Goal: Transaction & Acquisition: Subscribe to service/newsletter

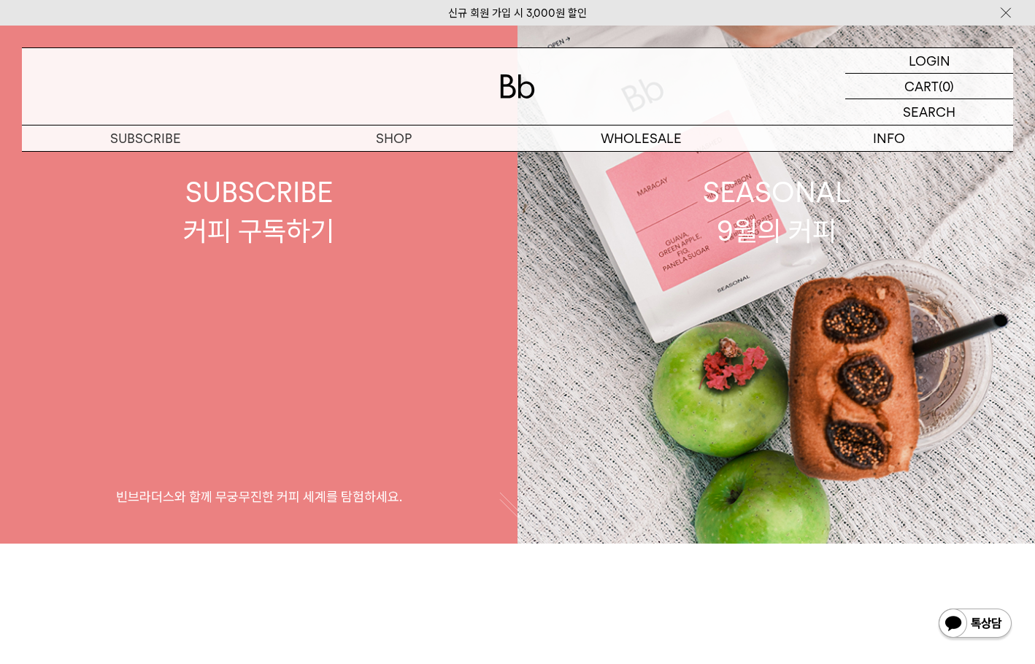
click at [256, 218] on div "SUBSCRIBE 커피 구독하기" at bounding box center [258, 211] width 151 height 77
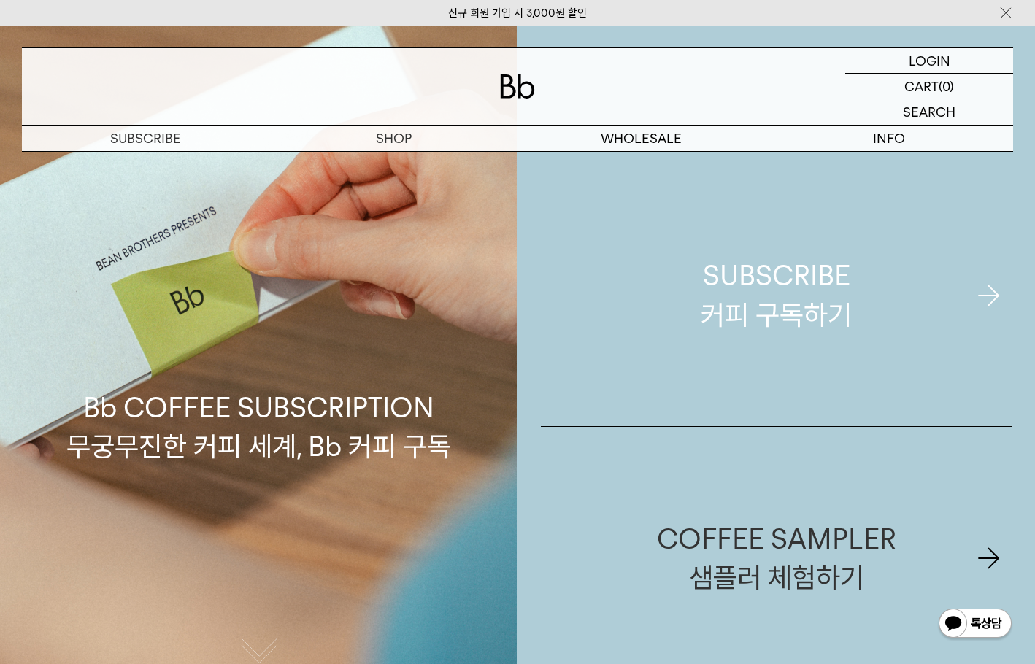
click at [899, 261] on link "SUBSCRIBE 커피 구독하기" at bounding box center [776, 295] width 471 height 262
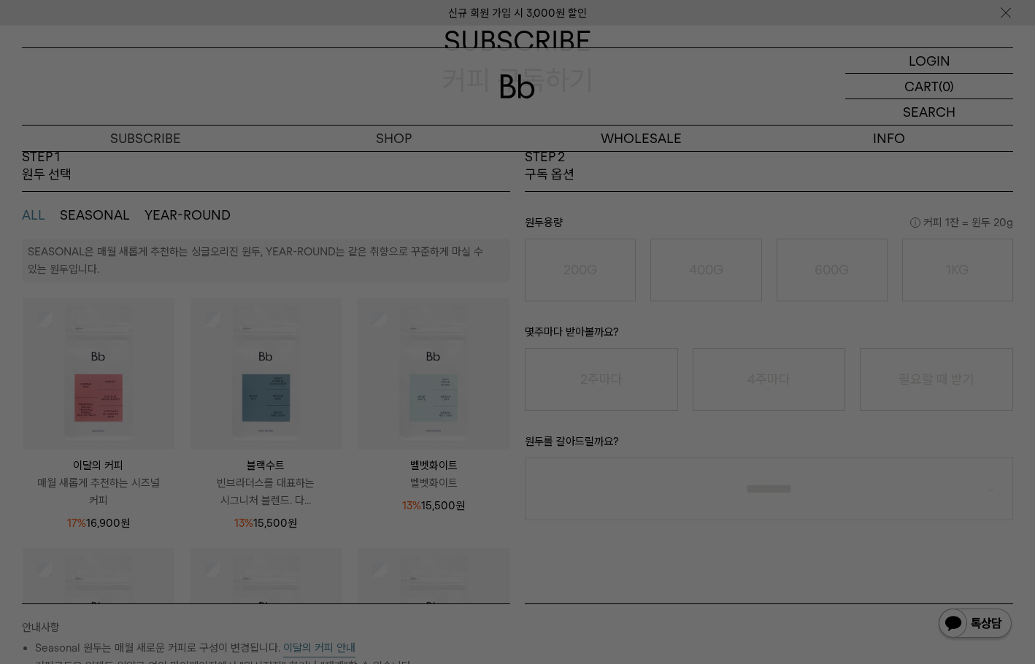
scroll to position [146, 0]
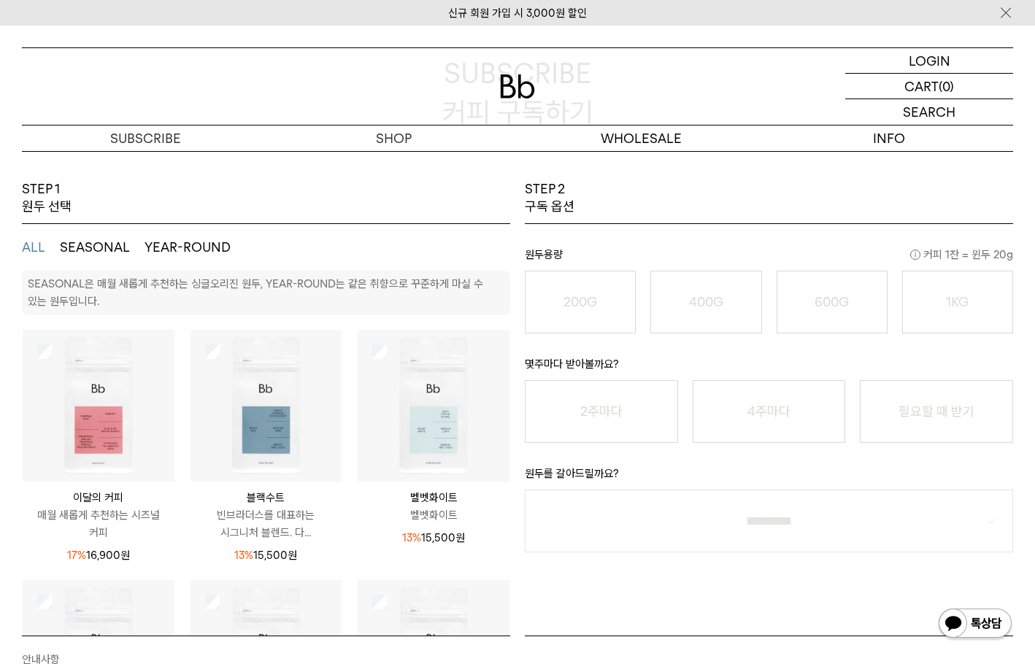
click at [255, 434] on img at bounding box center [267, 406] width 152 height 152
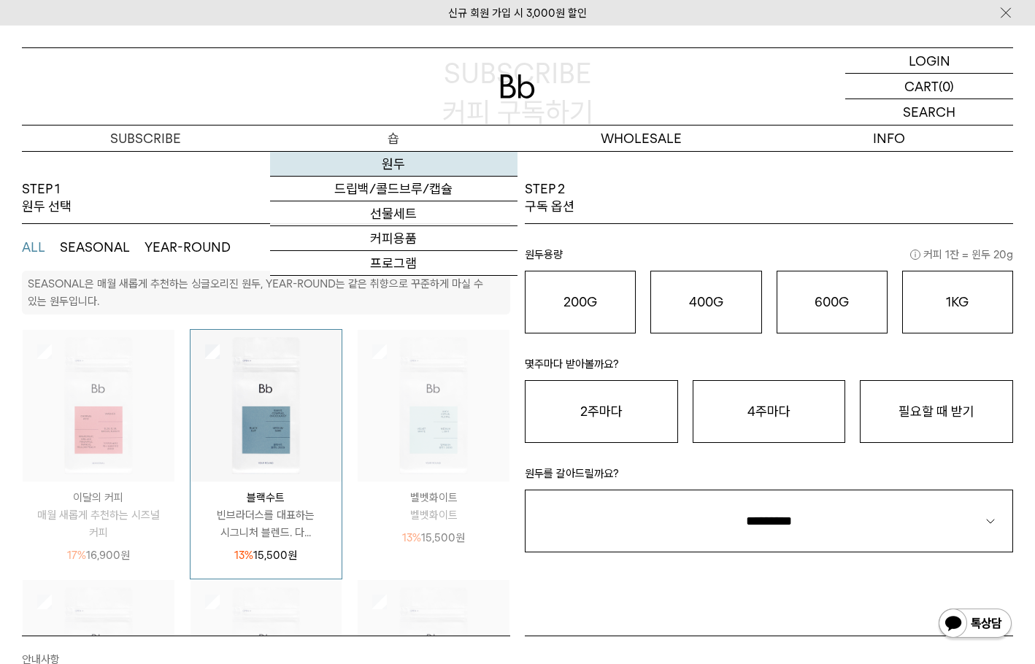
click at [388, 164] on link "원두" at bounding box center [394, 164] width 248 height 25
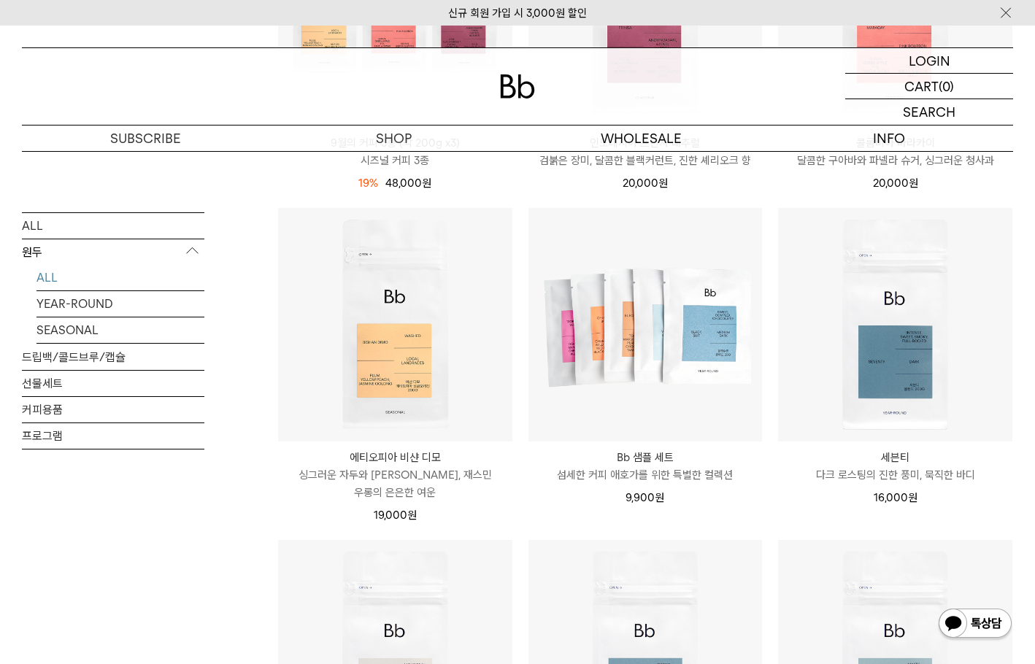
scroll to position [803, 0]
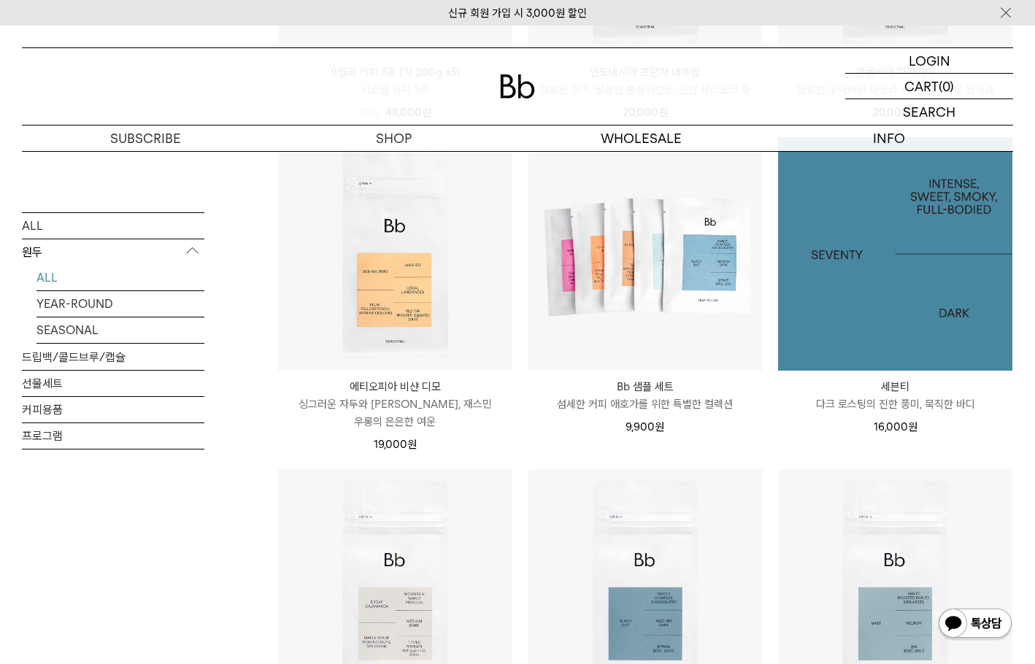
click at [812, 307] on img at bounding box center [895, 254] width 234 height 234
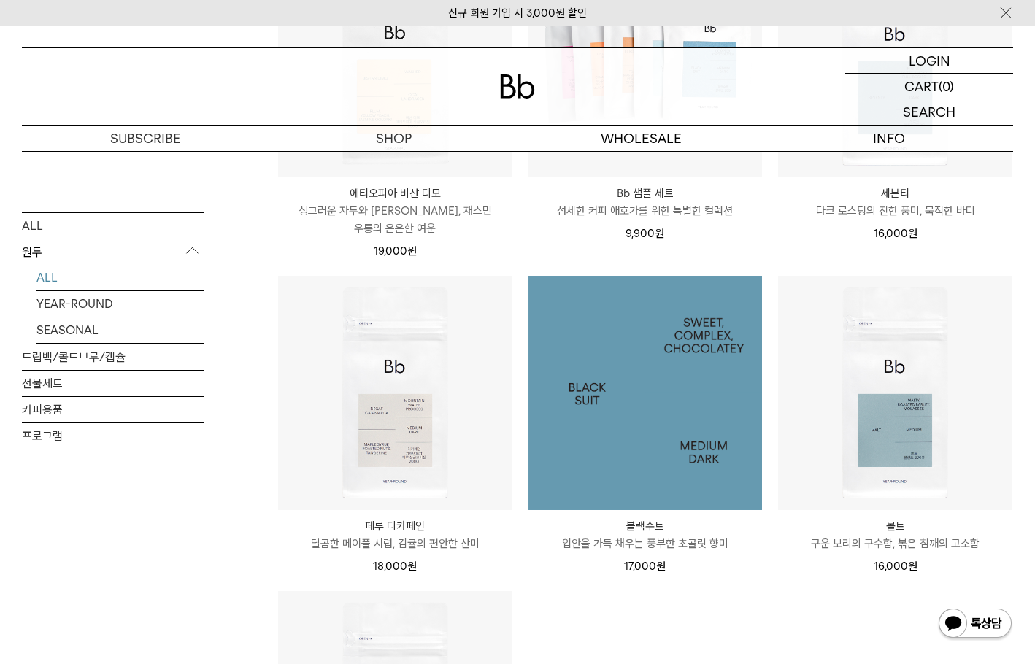
click at [665, 401] on img at bounding box center [646, 393] width 234 height 234
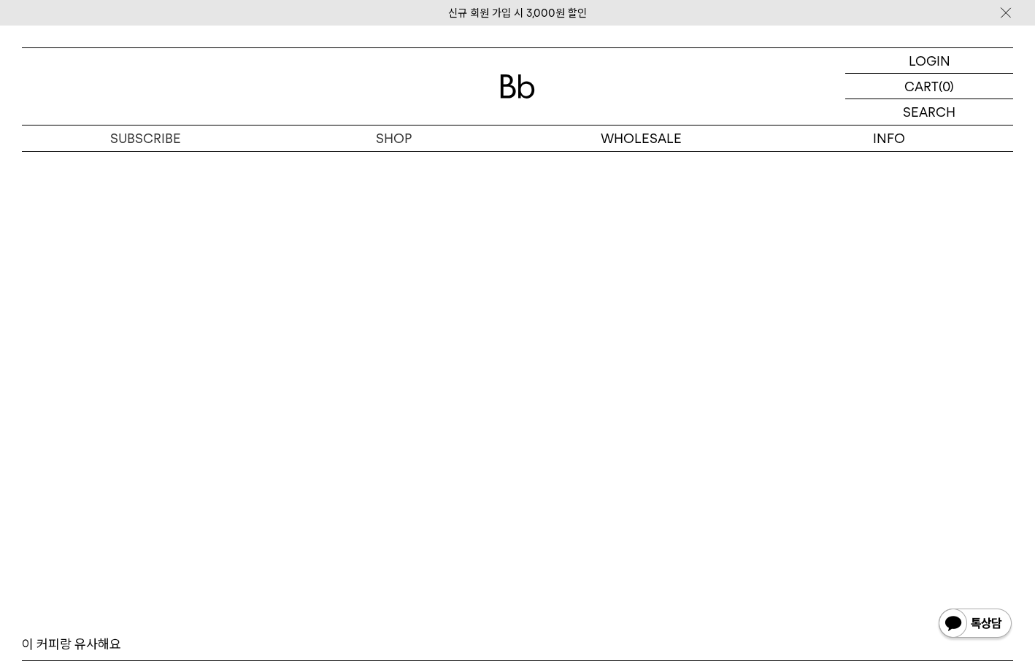
scroll to position [3577, 0]
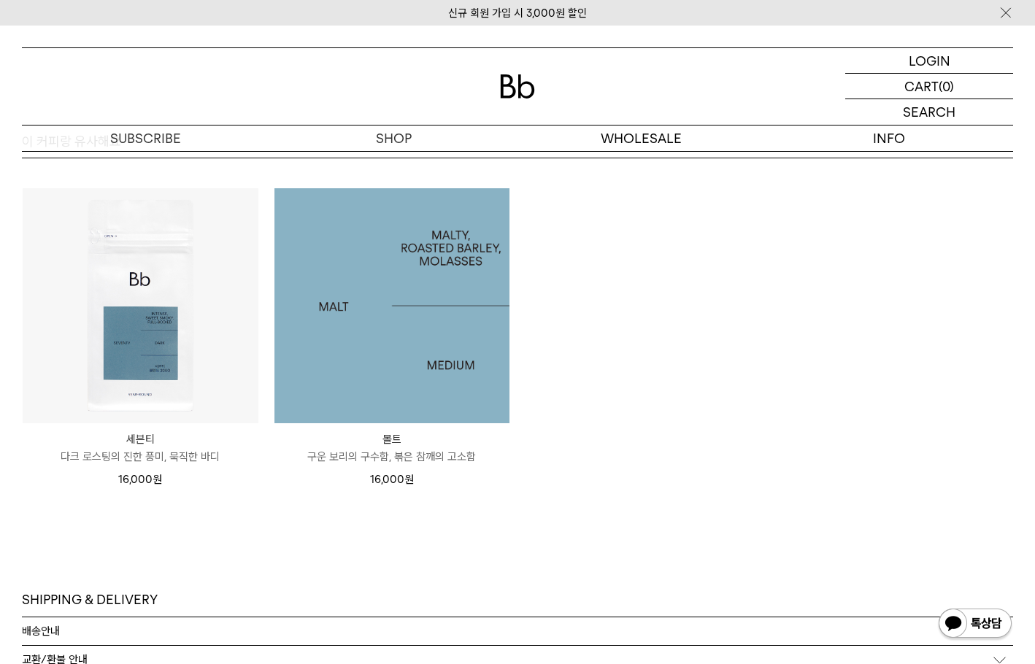
scroll to position [4098, 0]
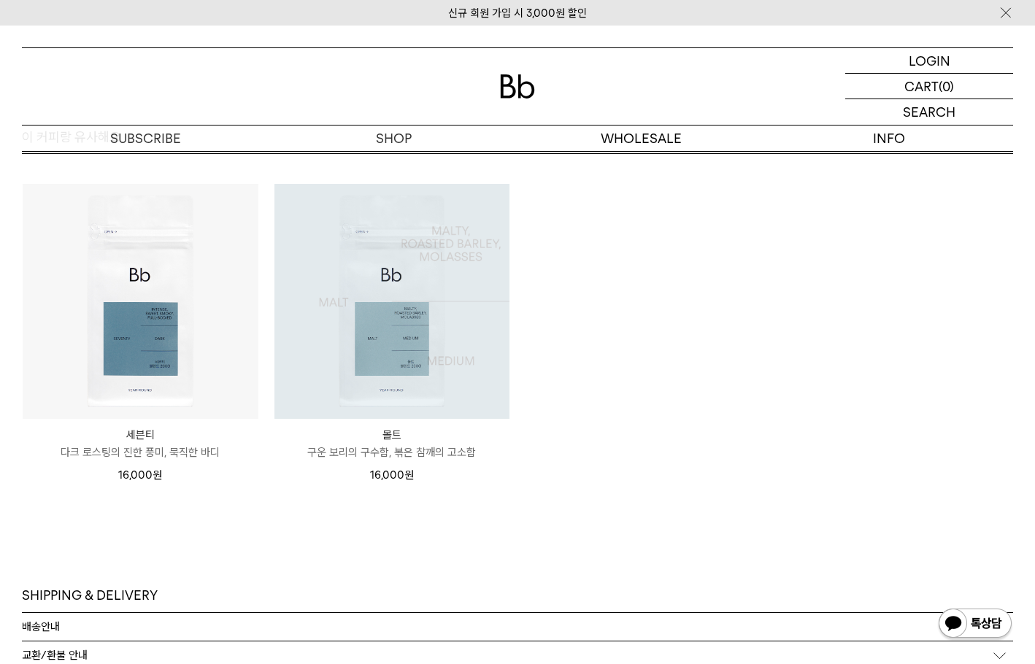
click at [445, 369] on img at bounding box center [392, 302] width 236 height 236
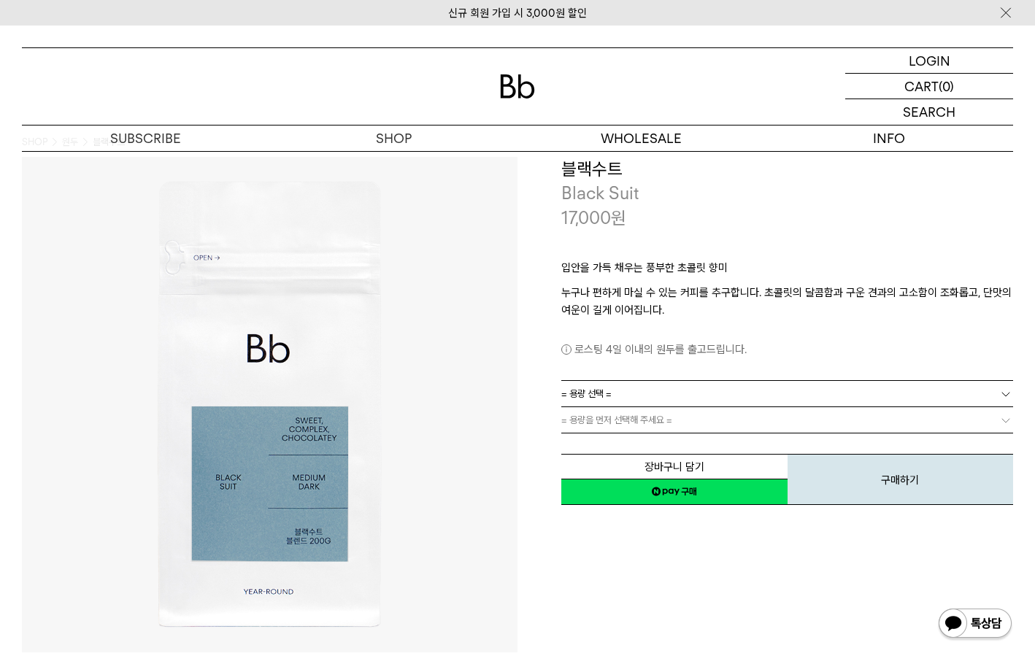
scroll to position [13, 0]
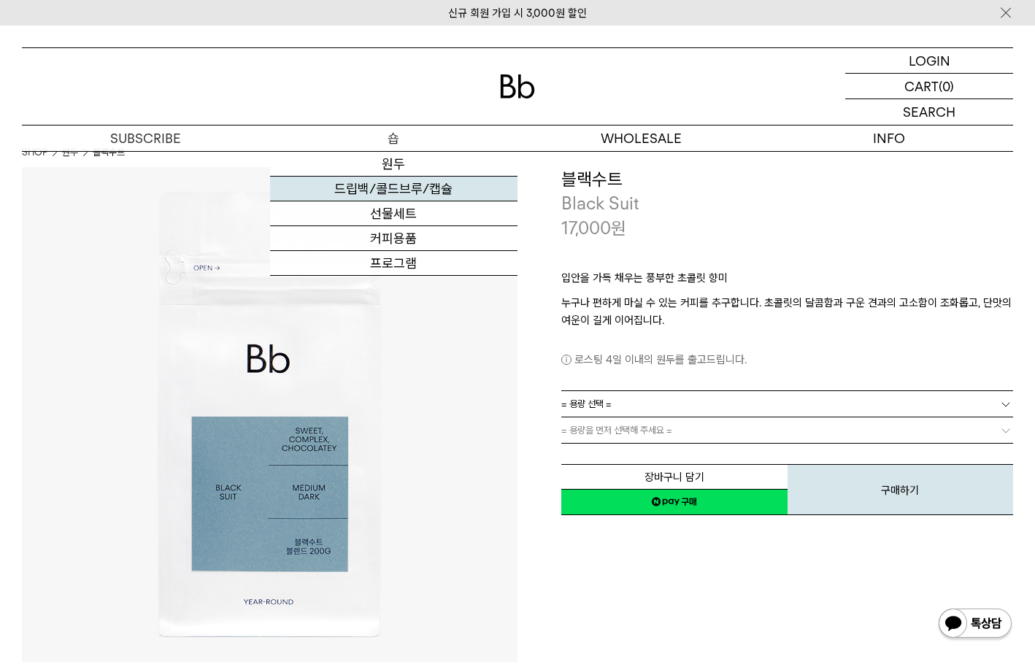
click at [394, 186] on link "드립백/콜드브루/캡슐" at bounding box center [394, 189] width 248 height 25
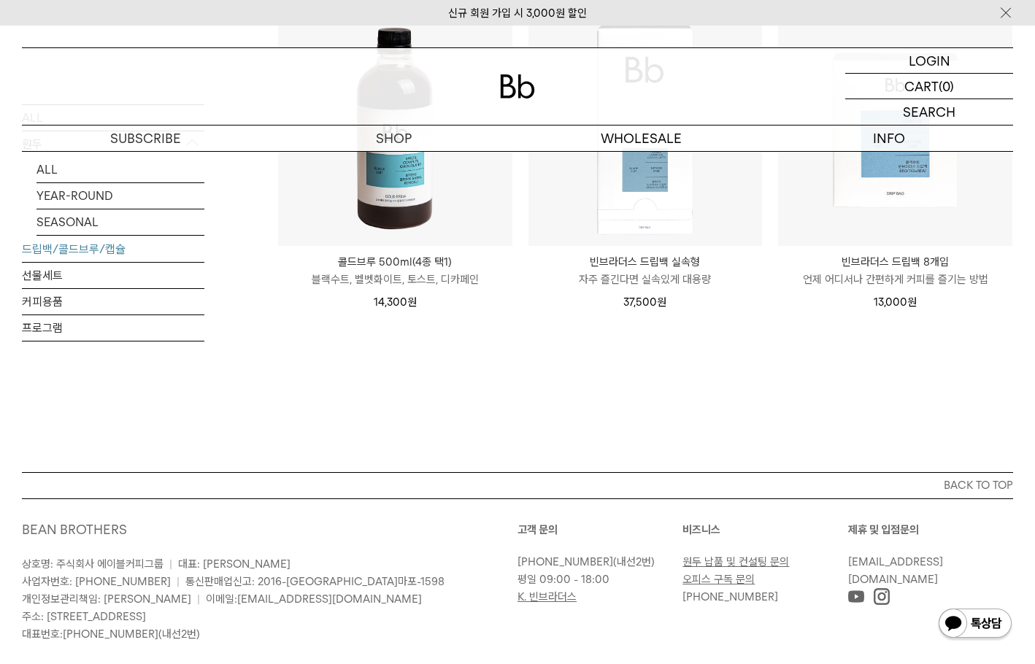
scroll to position [949, 0]
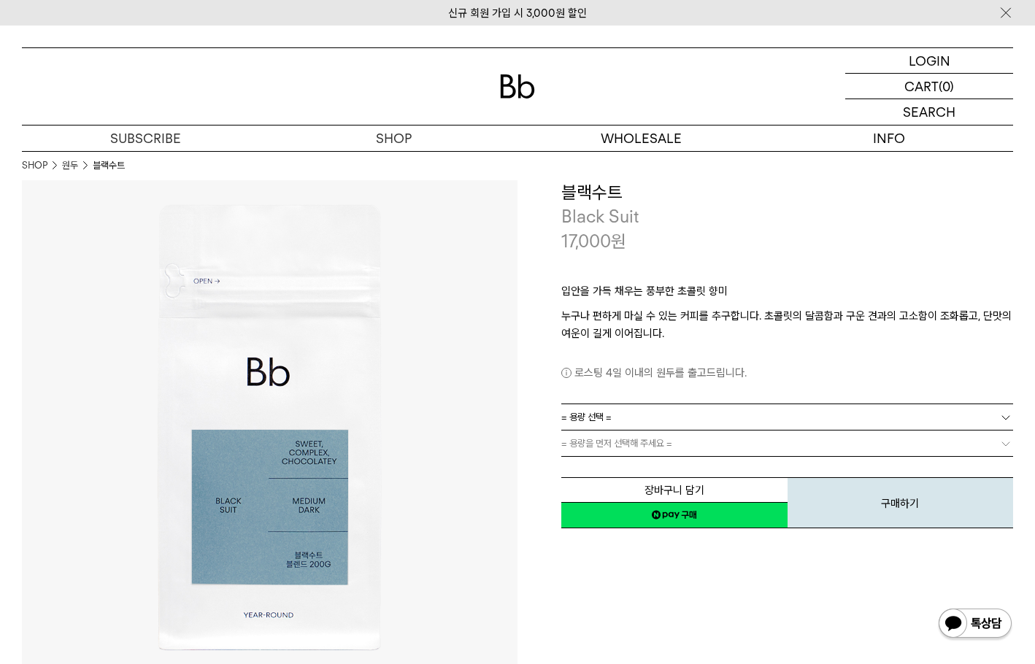
scroll to position [13, 0]
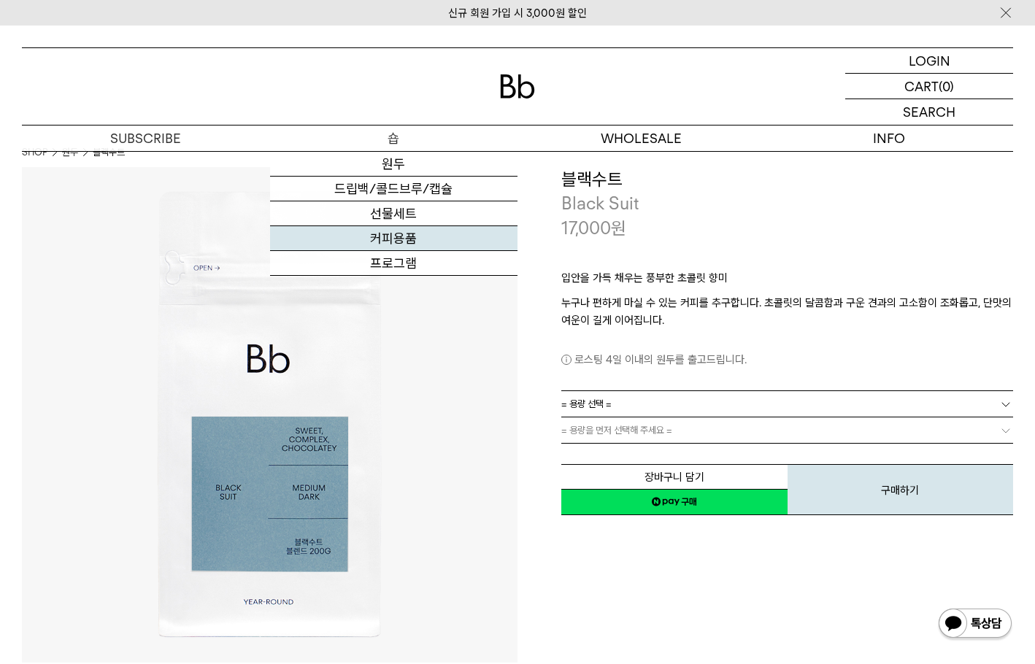
click at [395, 240] on link "커피용품" at bounding box center [394, 238] width 248 height 25
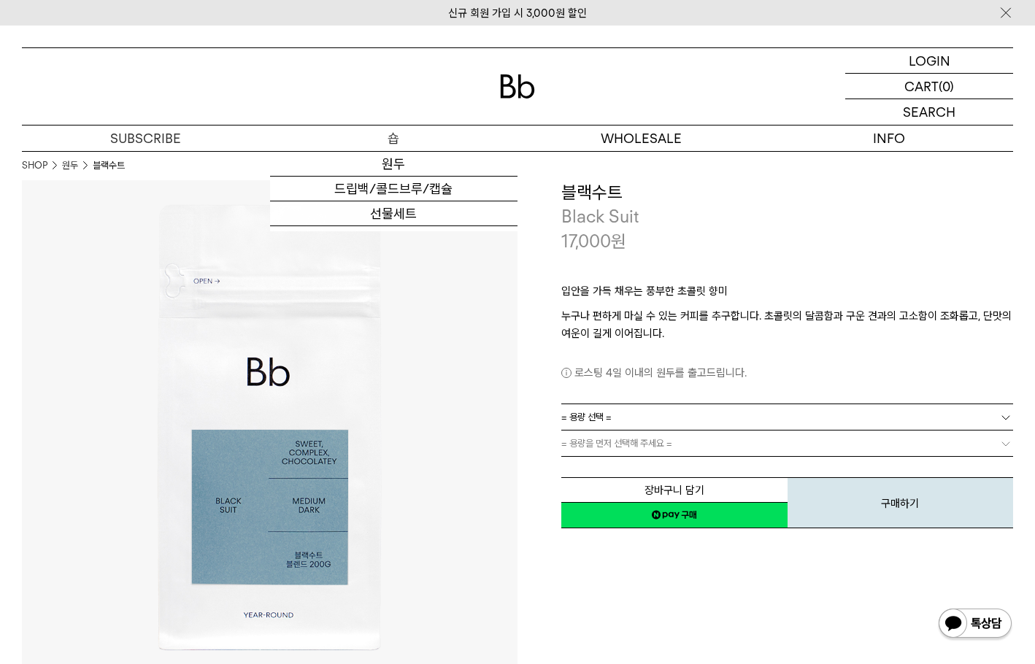
scroll to position [13, 0]
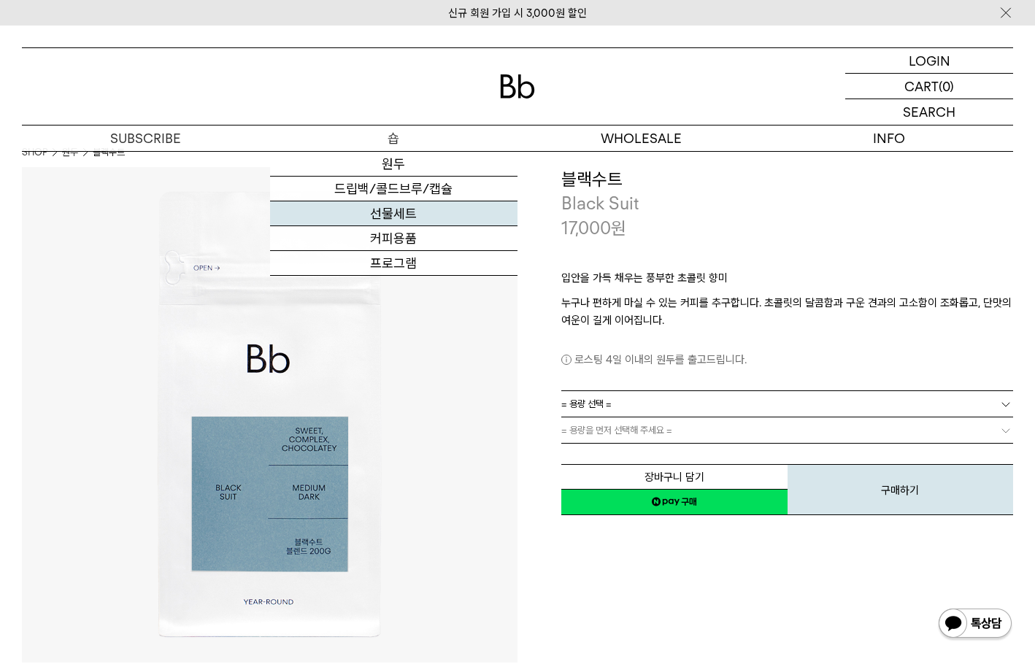
click at [393, 210] on link "선물세트" at bounding box center [394, 213] width 248 height 25
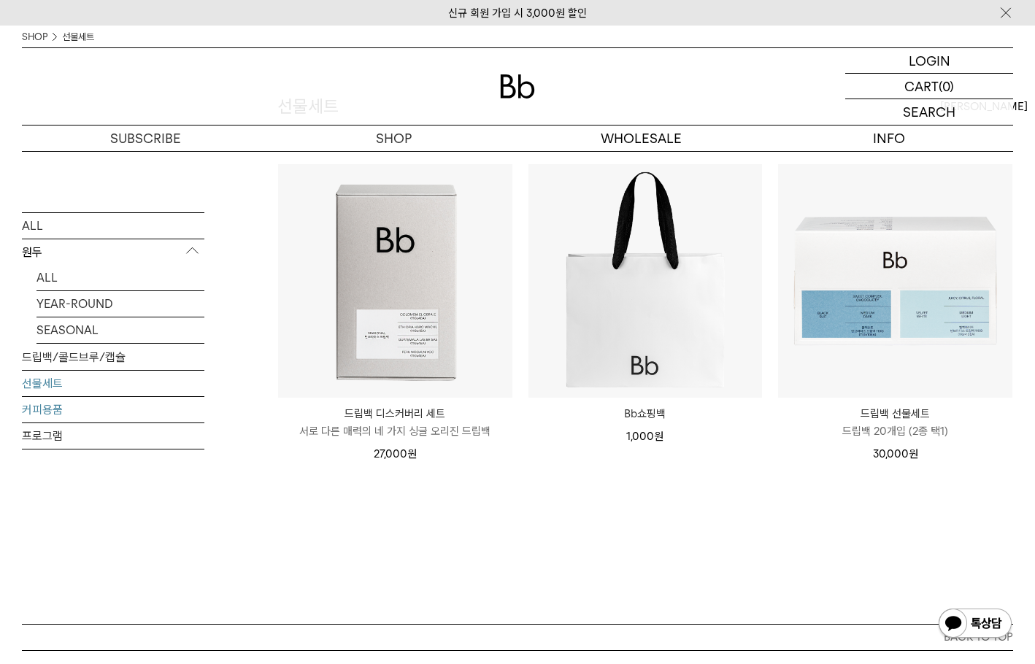
scroll to position [292, 0]
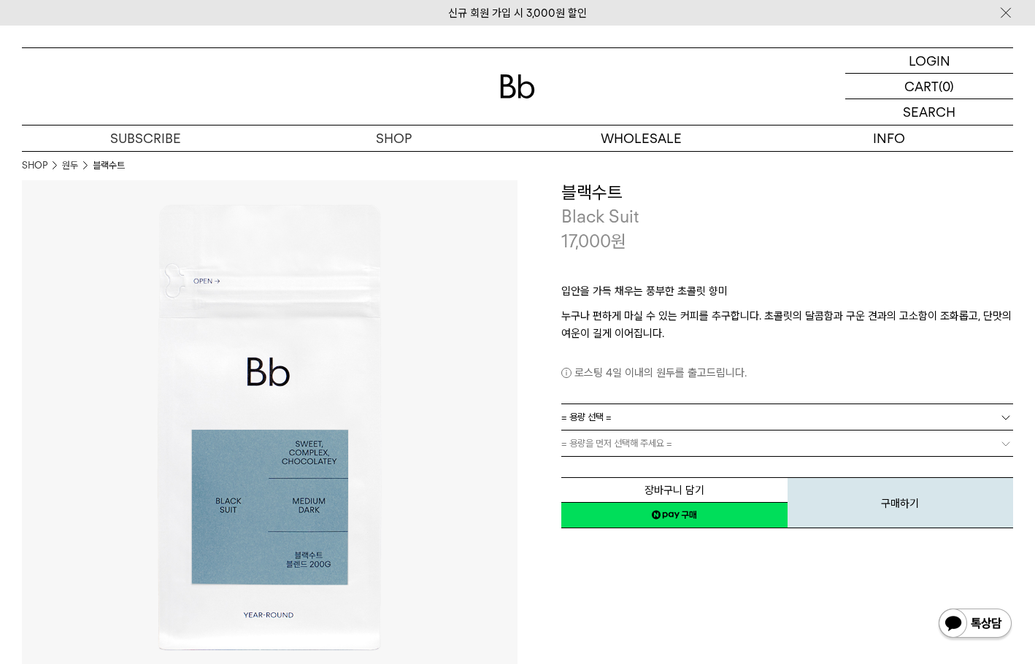
scroll to position [13, 0]
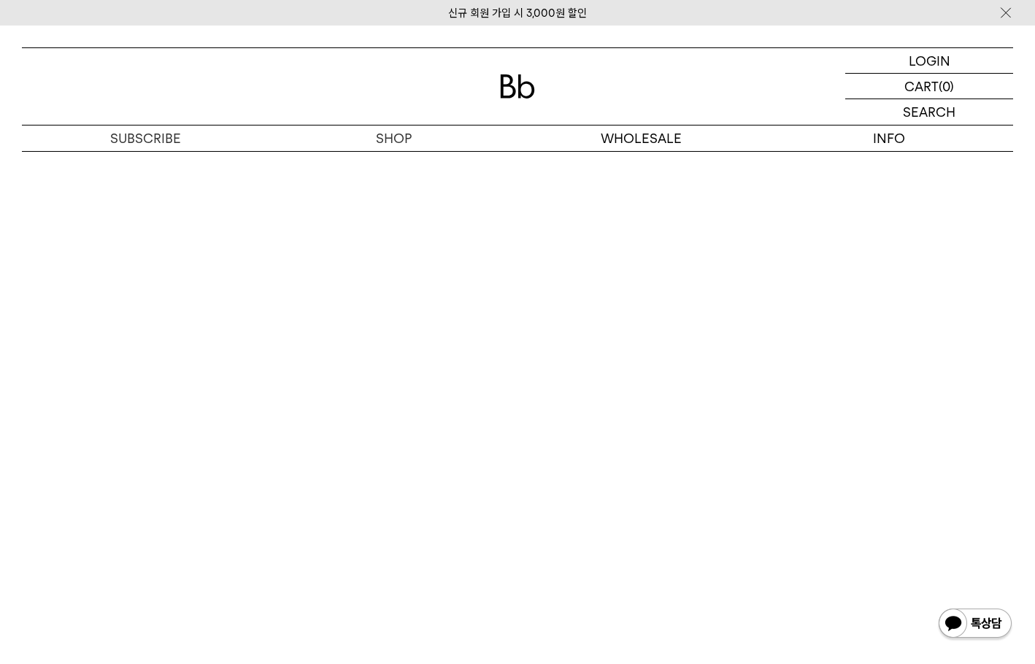
scroll to position [3358, 0]
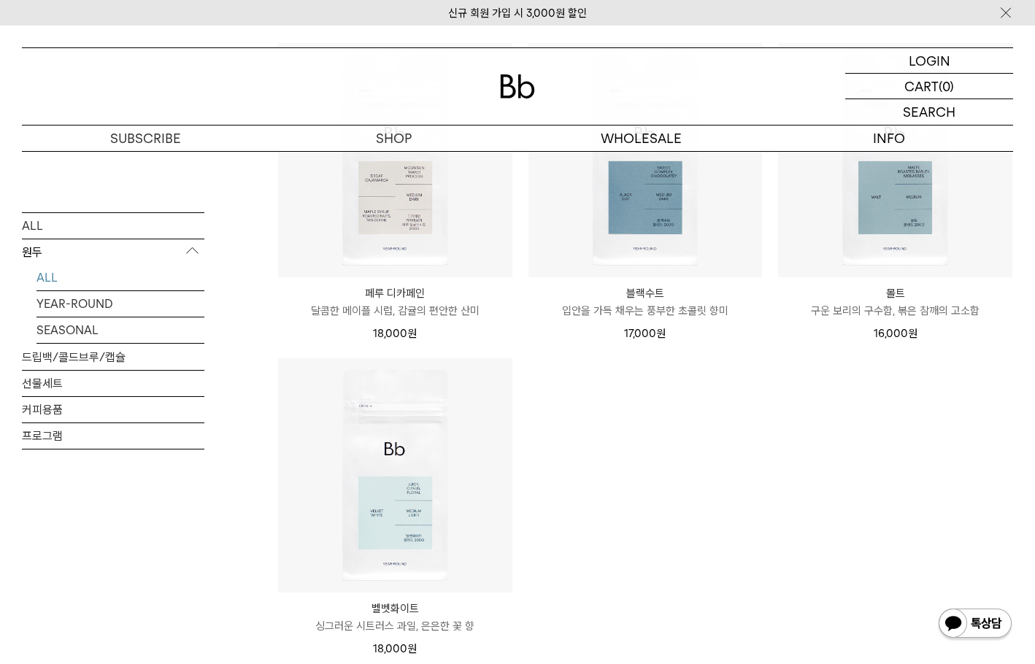
scroll to position [1069, 0]
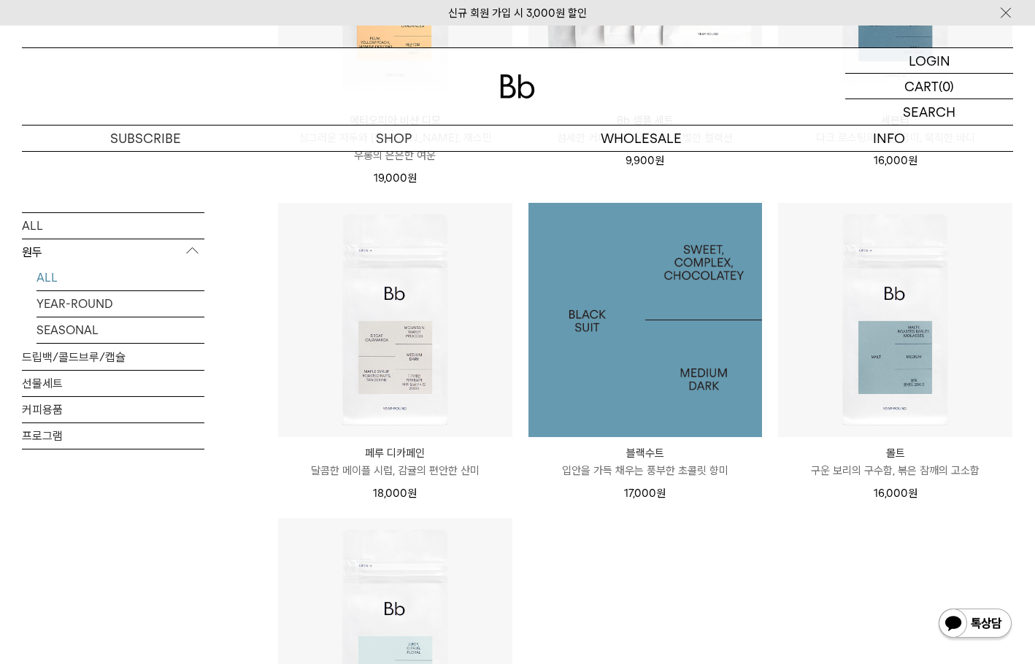
click at [599, 288] on img at bounding box center [646, 320] width 234 height 234
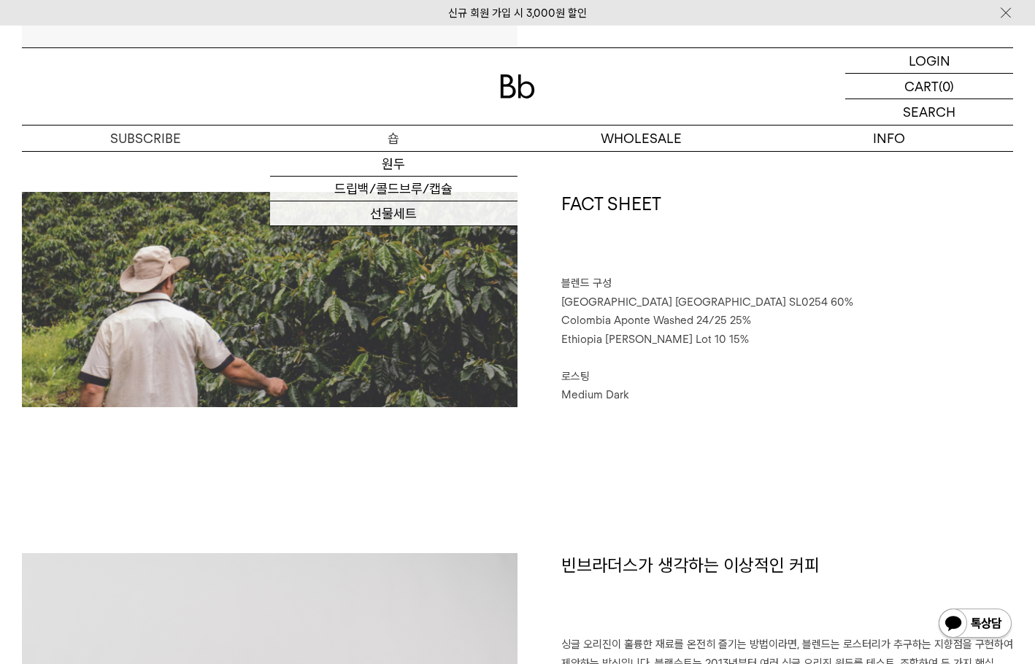
scroll to position [803, 0]
